Goal: Task Accomplishment & Management: Manage account settings

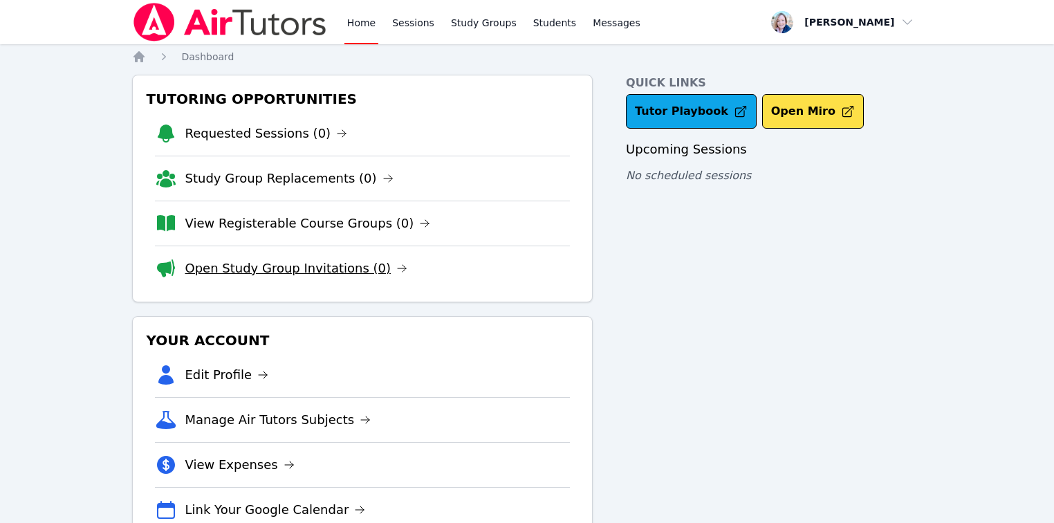
click at [335, 261] on link "Open Study Group Invitations (0)" at bounding box center [296, 268] width 223 height 19
